Goal: Find specific page/section: Find specific page/section

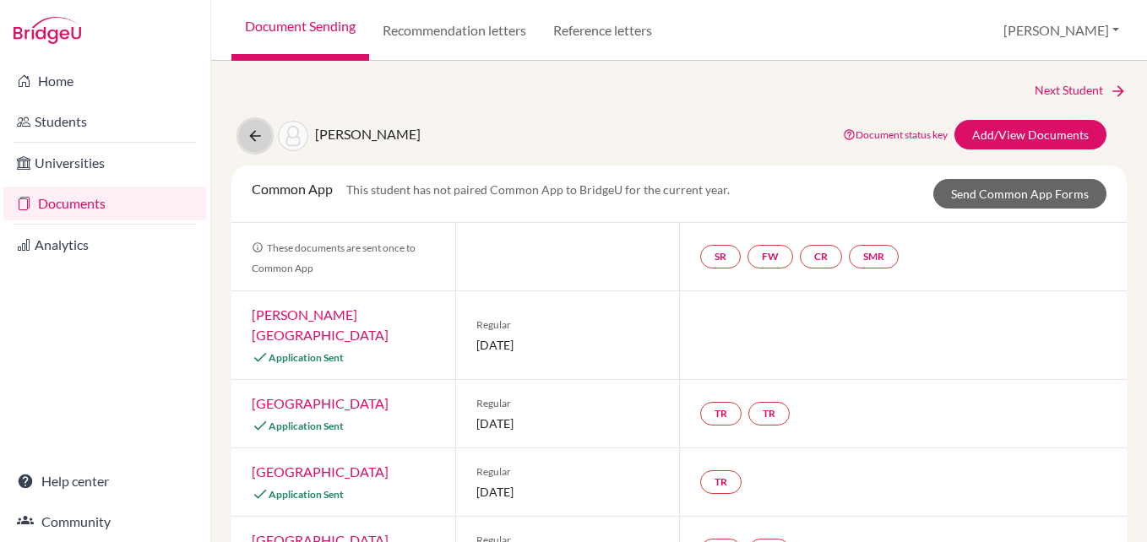
click at [258, 138] on icon at bounding box center [255, 135] width 17 height 17
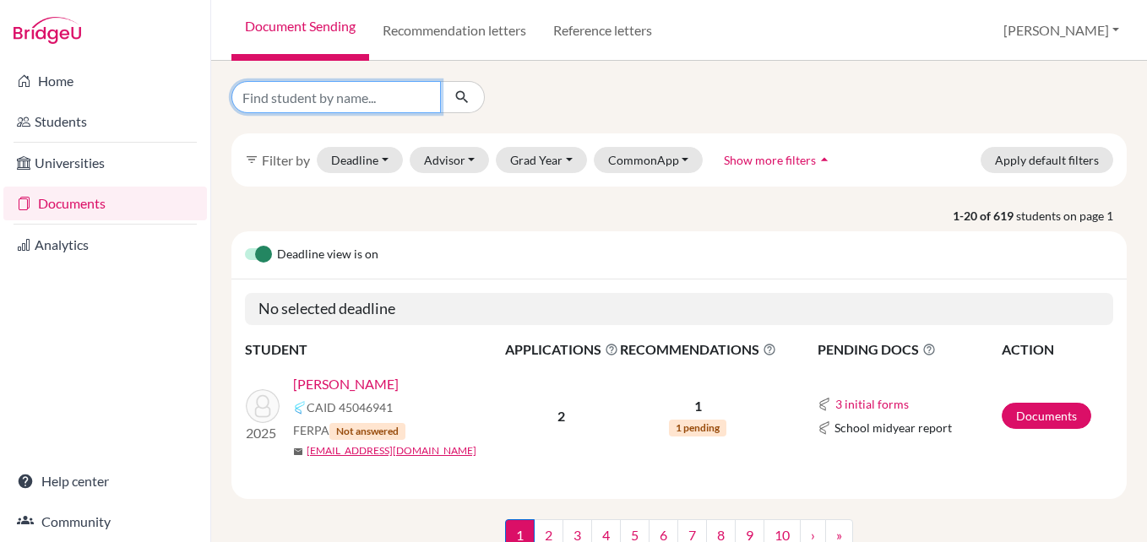
click at [331, 99] on input "Find student by name..." at bounding box center [335, 97] width 209 height 32
type input "Mandip"
click button "submit" at bounding box center [462, 97] width 45 height 32
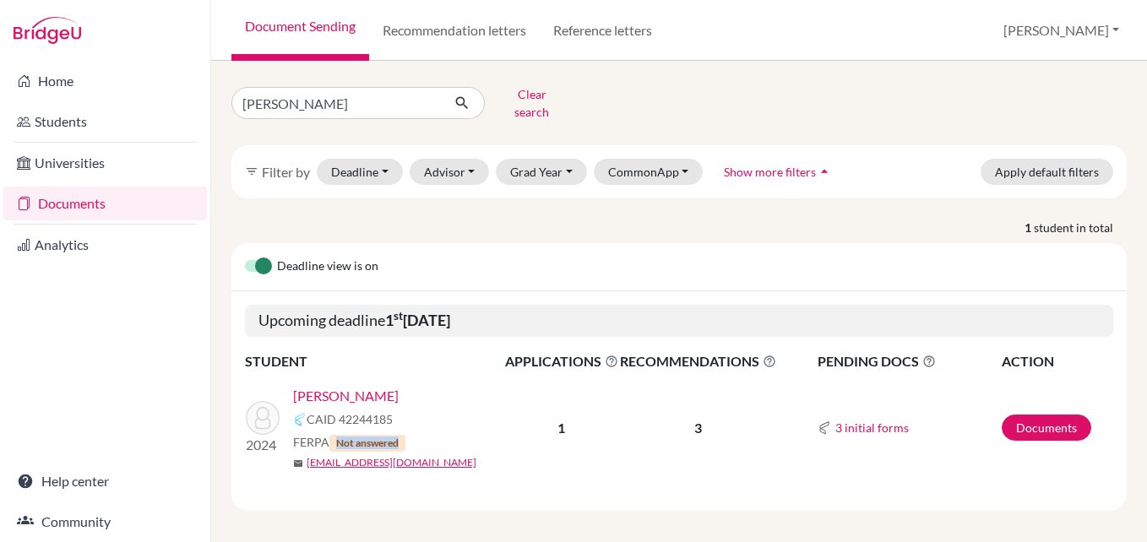
drag, startPoint x: 336, startPoint y: 428, endPoint x: 403, endPoint y: 431, distance: 66.7
click at [403, 435] on span "Not answered" at bounding box center [367, 443] width 76 height 17
click at [327, 386] on link "Sapkota, Mandip" at bounding box center [346, 396] width 106 height 20
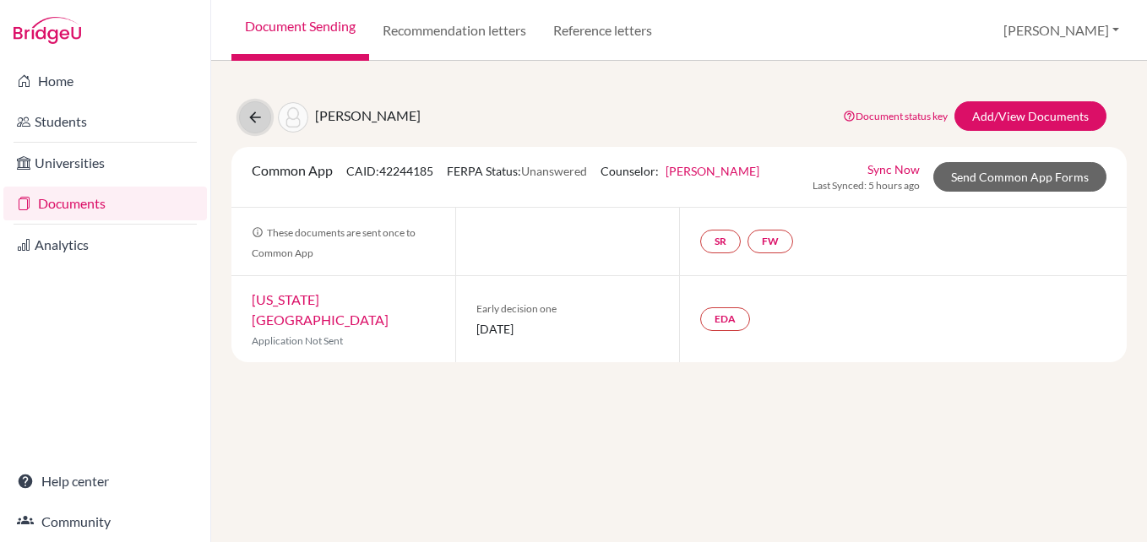
click at [247, 114] on icon at bounding box center [255, 117] width 17 height 17
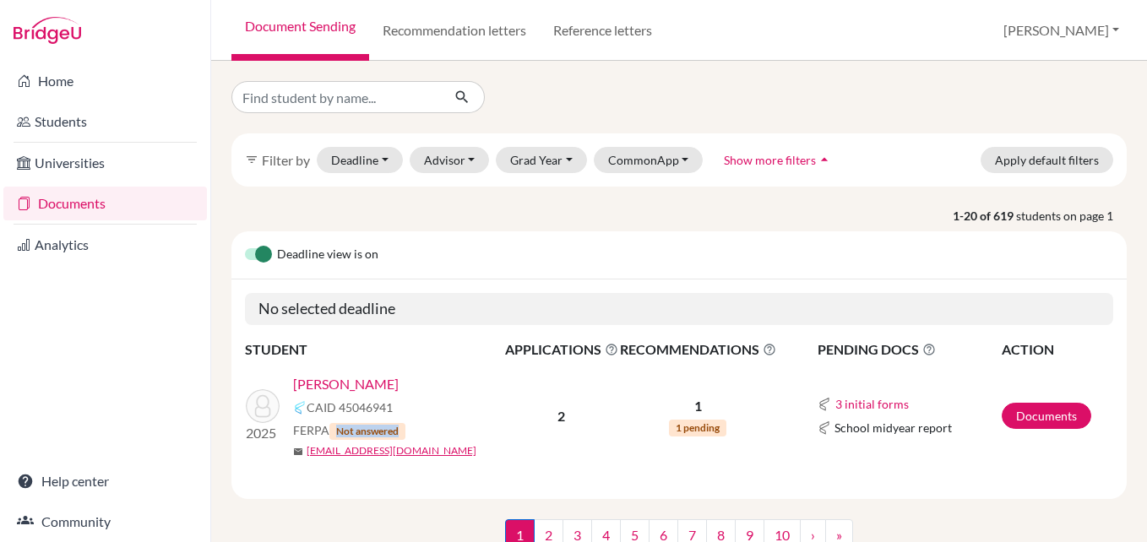
drag, startPoint x: 339, startPoint y: 426, endPoint x: 404, endPoint y: 428, distance: 65.0
click at [404, 428] on span "Not answered" at bounding box center [367, 431] width 76 height 17
click at [343, 374] on link "[PERSON_NAME]" at bounding box center [346, 384] width 106 height 20
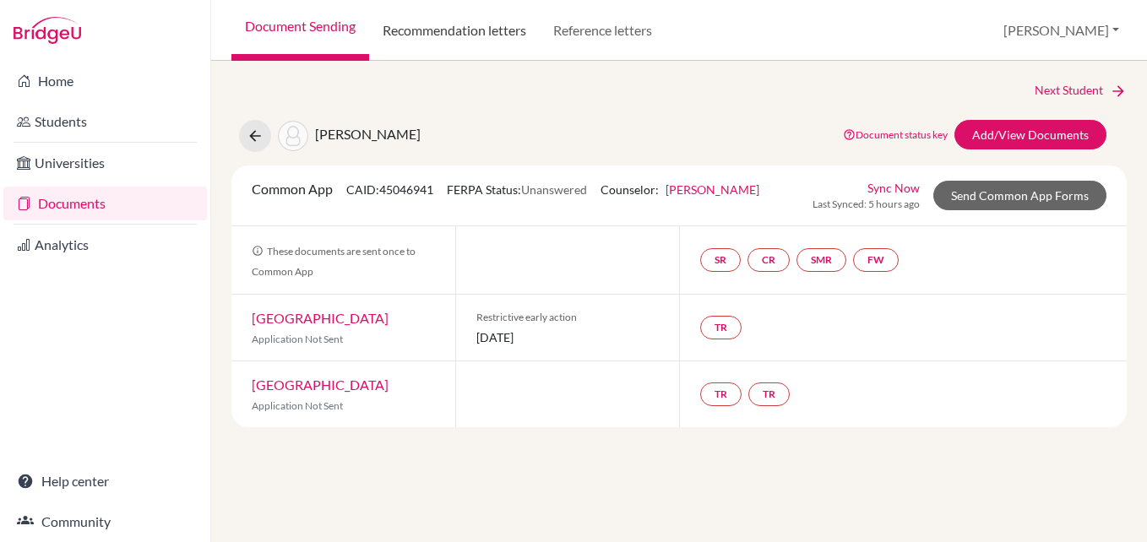
click at [488, 32] on link "Recommendation letters" at bounding box center [454, 30] width 171 height 61
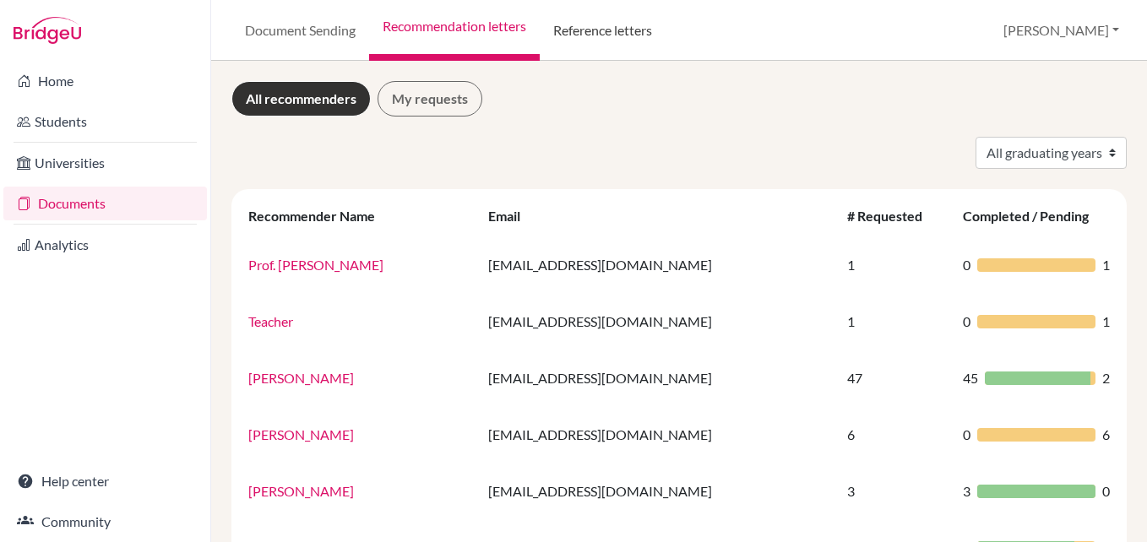
click at [607, 29] on link "Reference letters" at bounding box center [603, 30] width 126 height 61
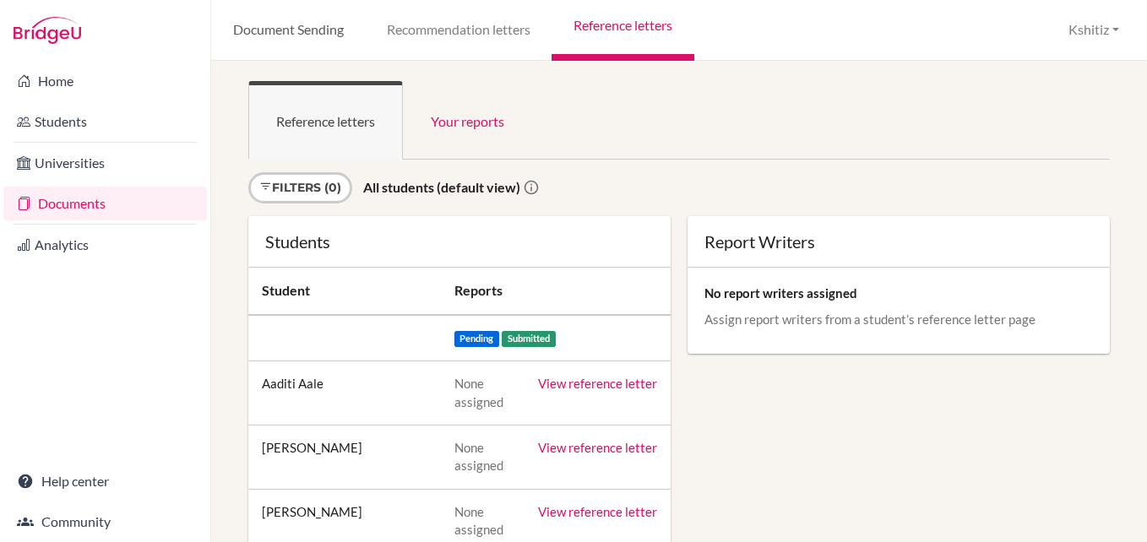
click at [288, 34] on link "Document Sending" at bounding box center [288, 30] width 154 height 61
